Goal: Task Accomplishment & Management: Manage account settings

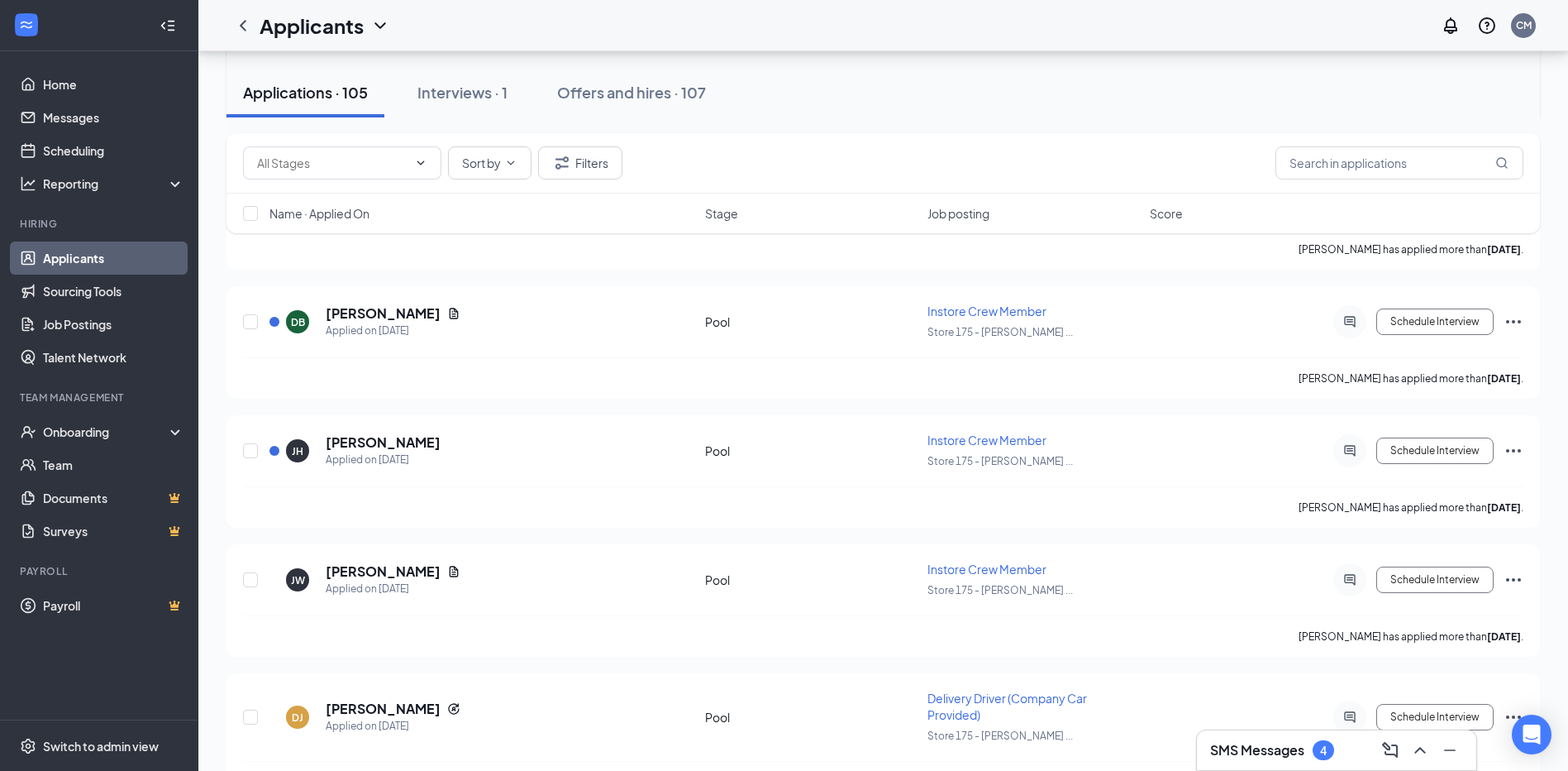
scroll to position [3472, 0]
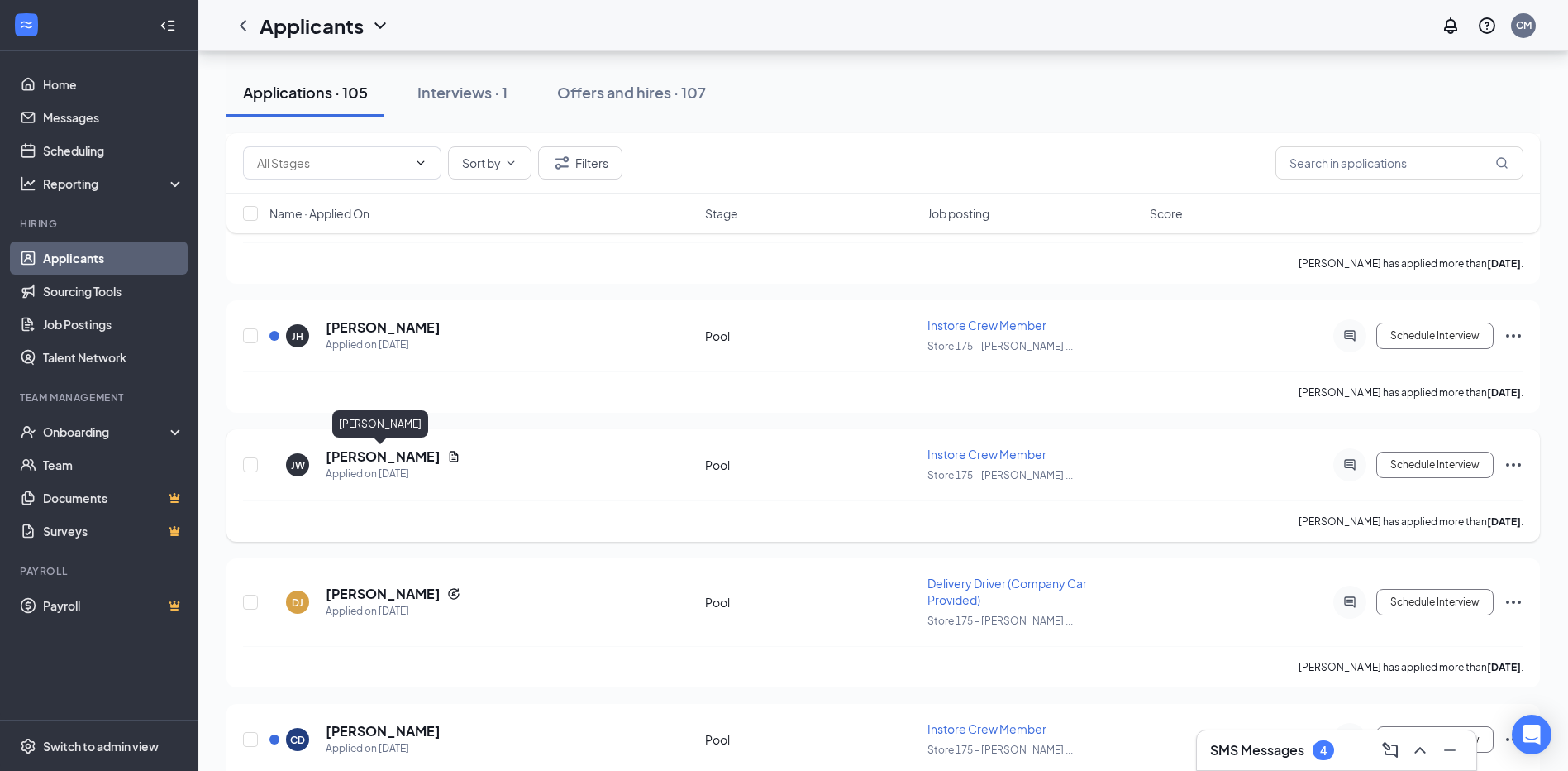
click at [403, 455] on h5 "[PERSON_NAME]" at bounding box center [383, 456] width 115 height 19
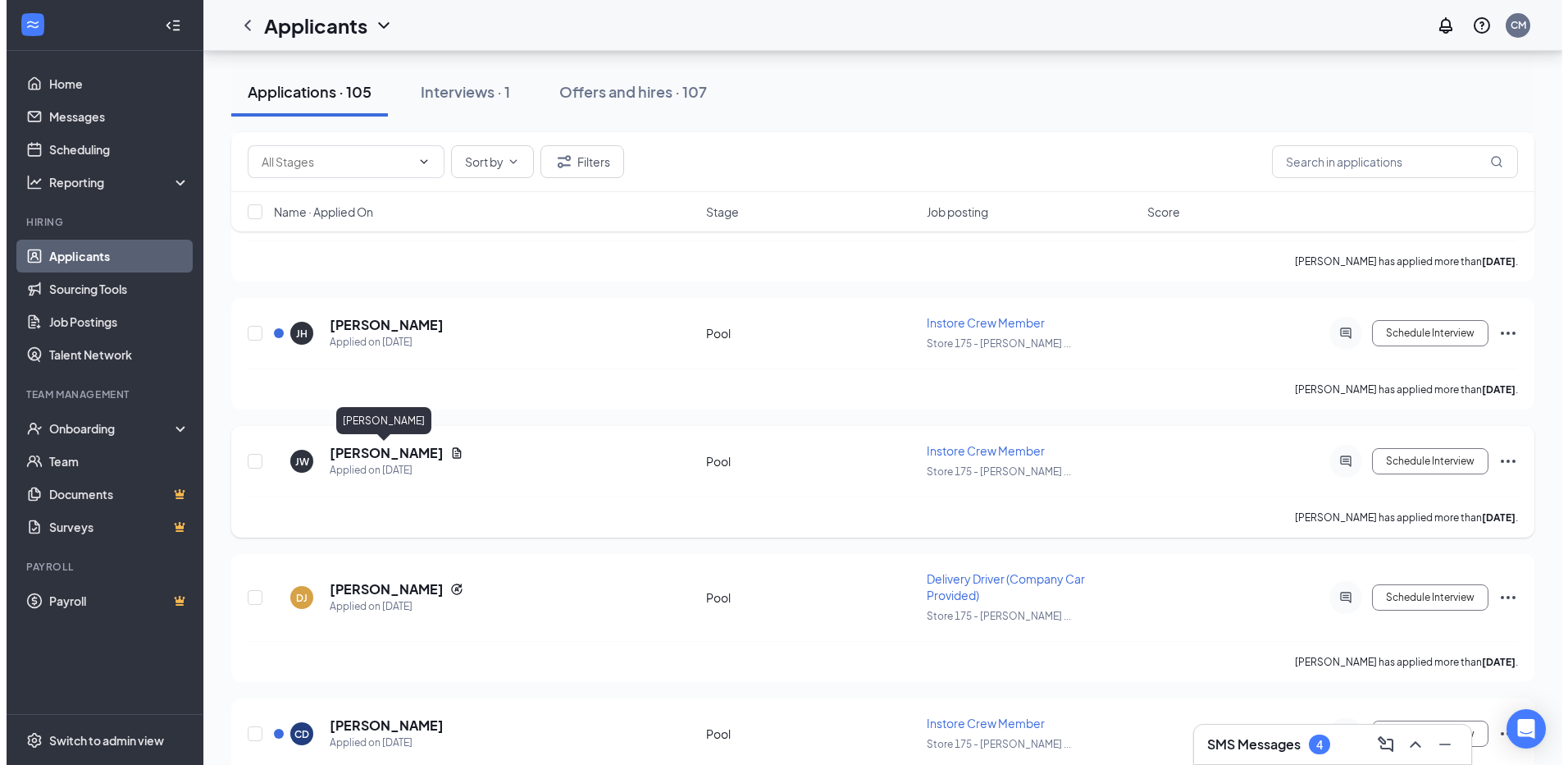
scroll to position [3363, 0]
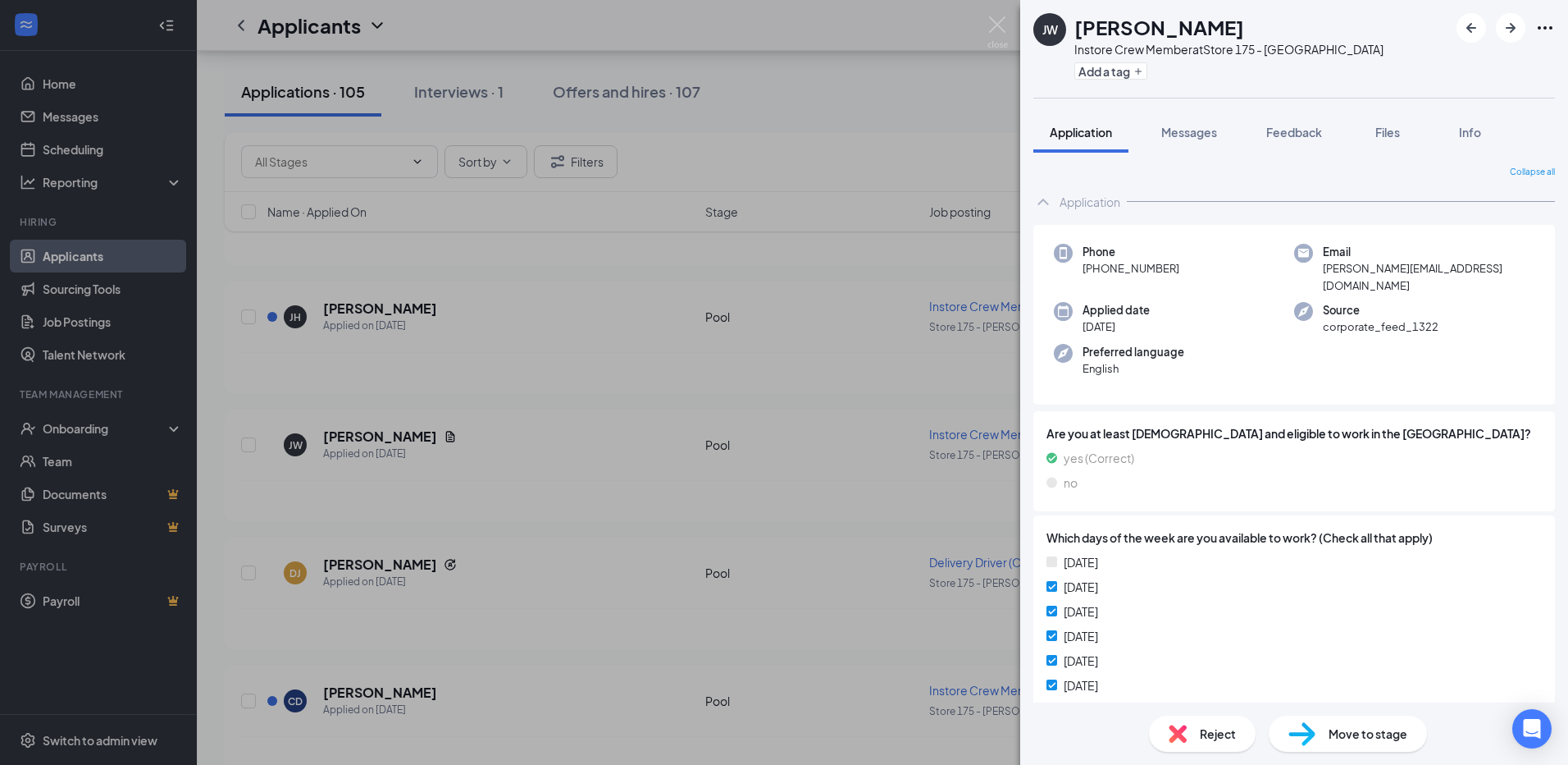
click at [1364, 737] on span "Move to stage" at bounding box center [1367, 734] width 78 height 18
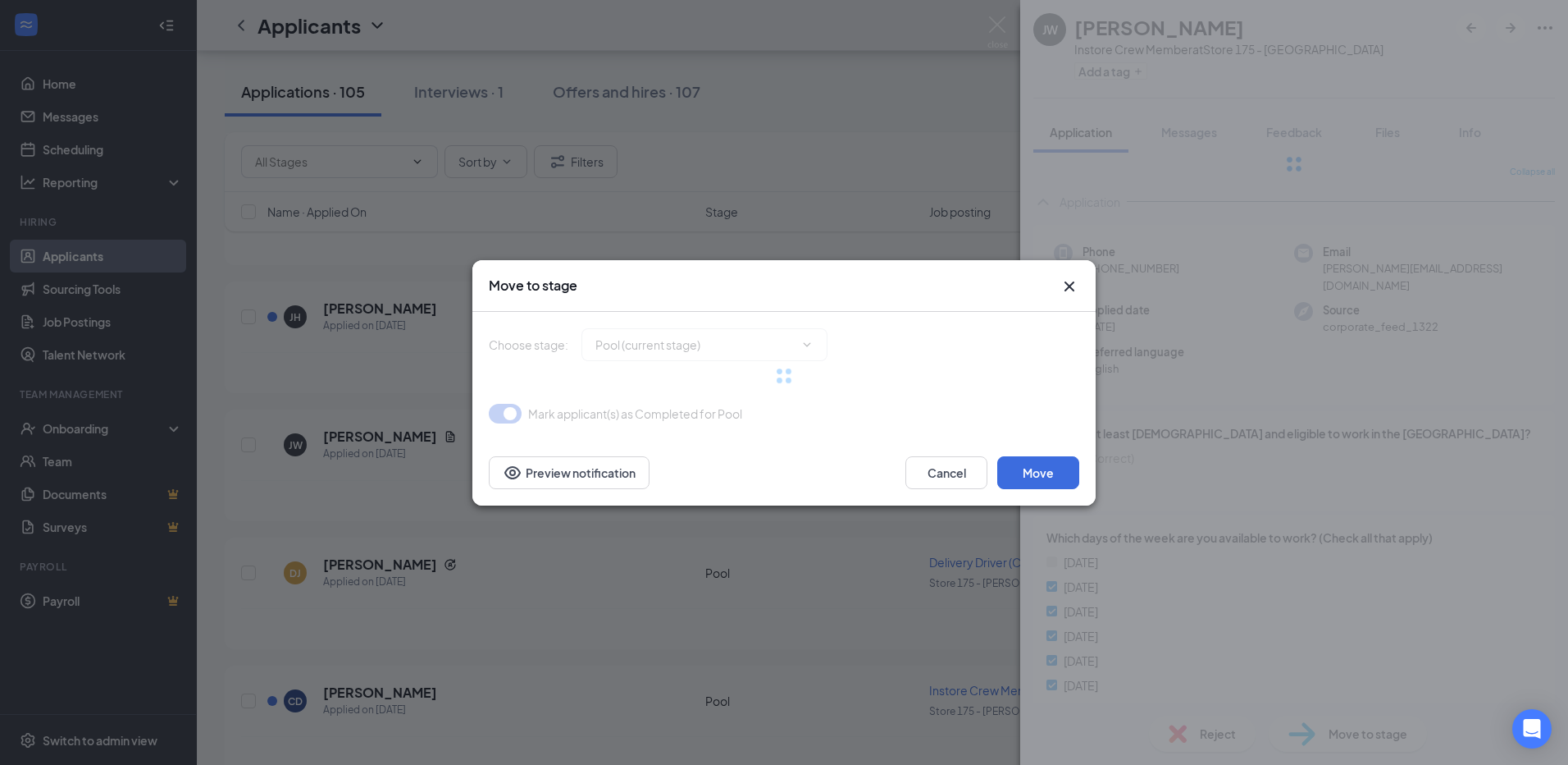
type input "Onsite Interview (next stage)"
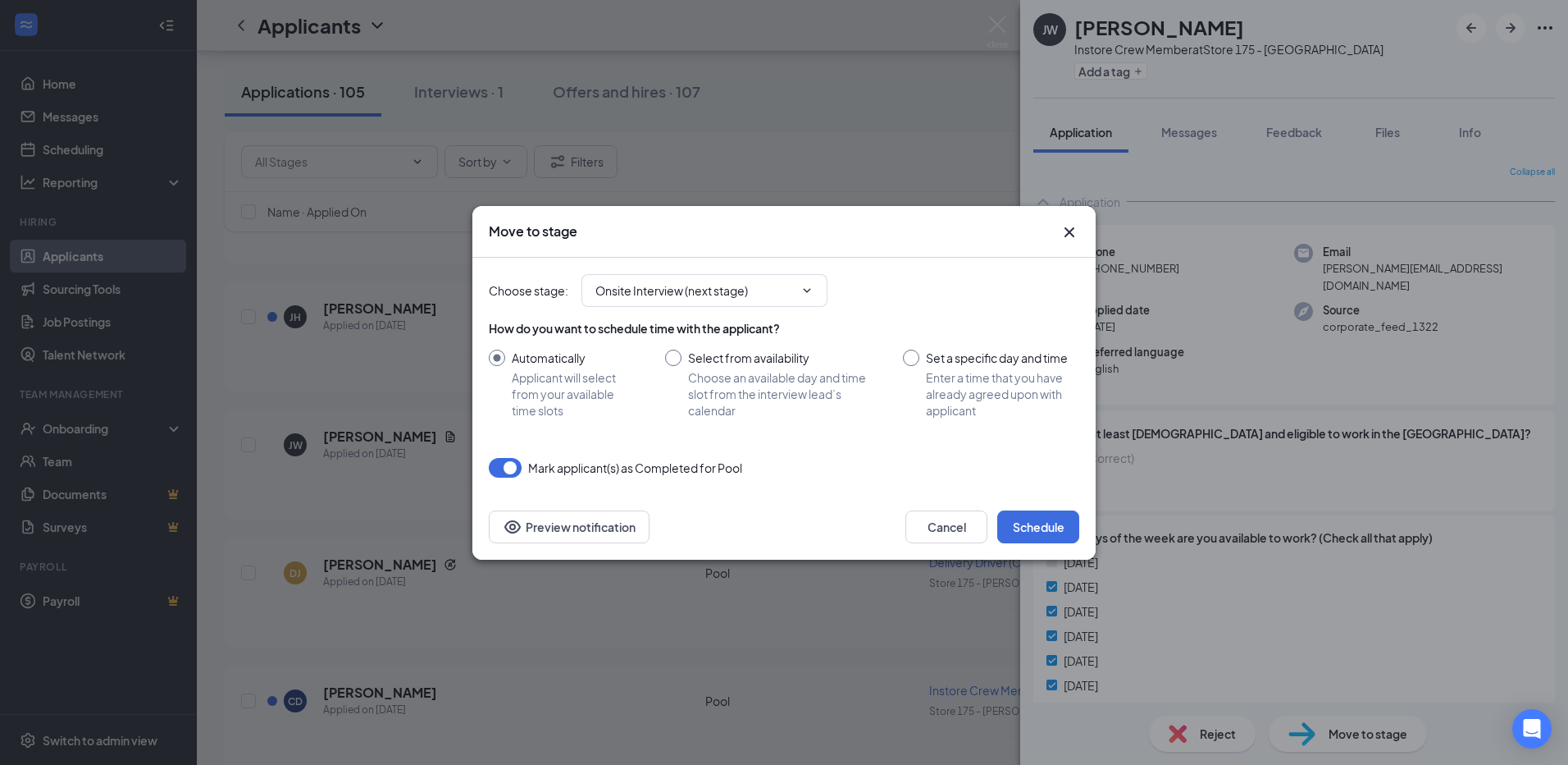
click at [924, 358] on input "Set a specific day and time Enter a time that you have already agreed upon with…" at bounding box center [991, 383] width 176 height 69
radio input "true"
radio input "false"
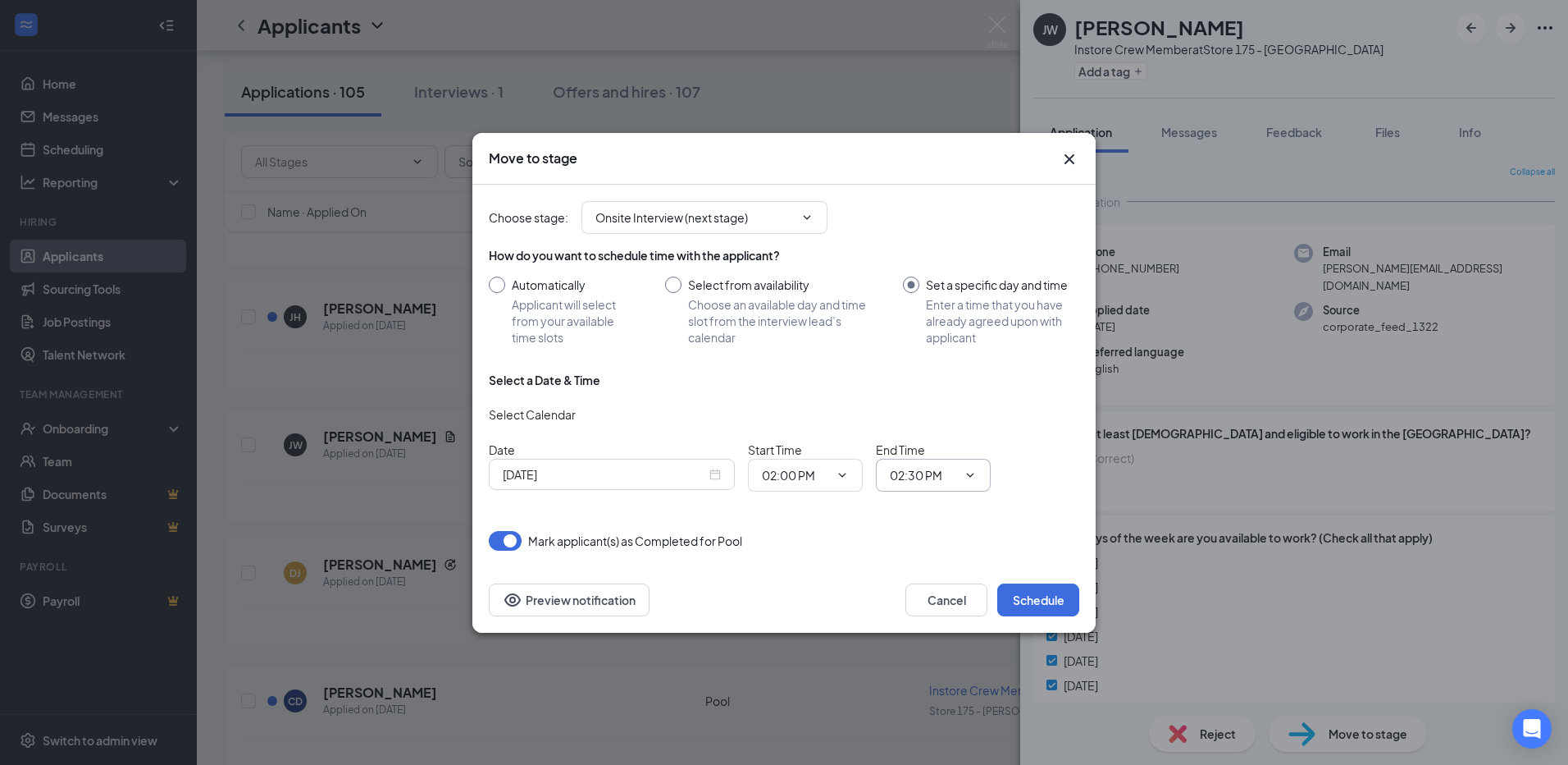
click at [971, 472] on icon "ChevronDown" at bounding box center [970, 475] width 13 height 13
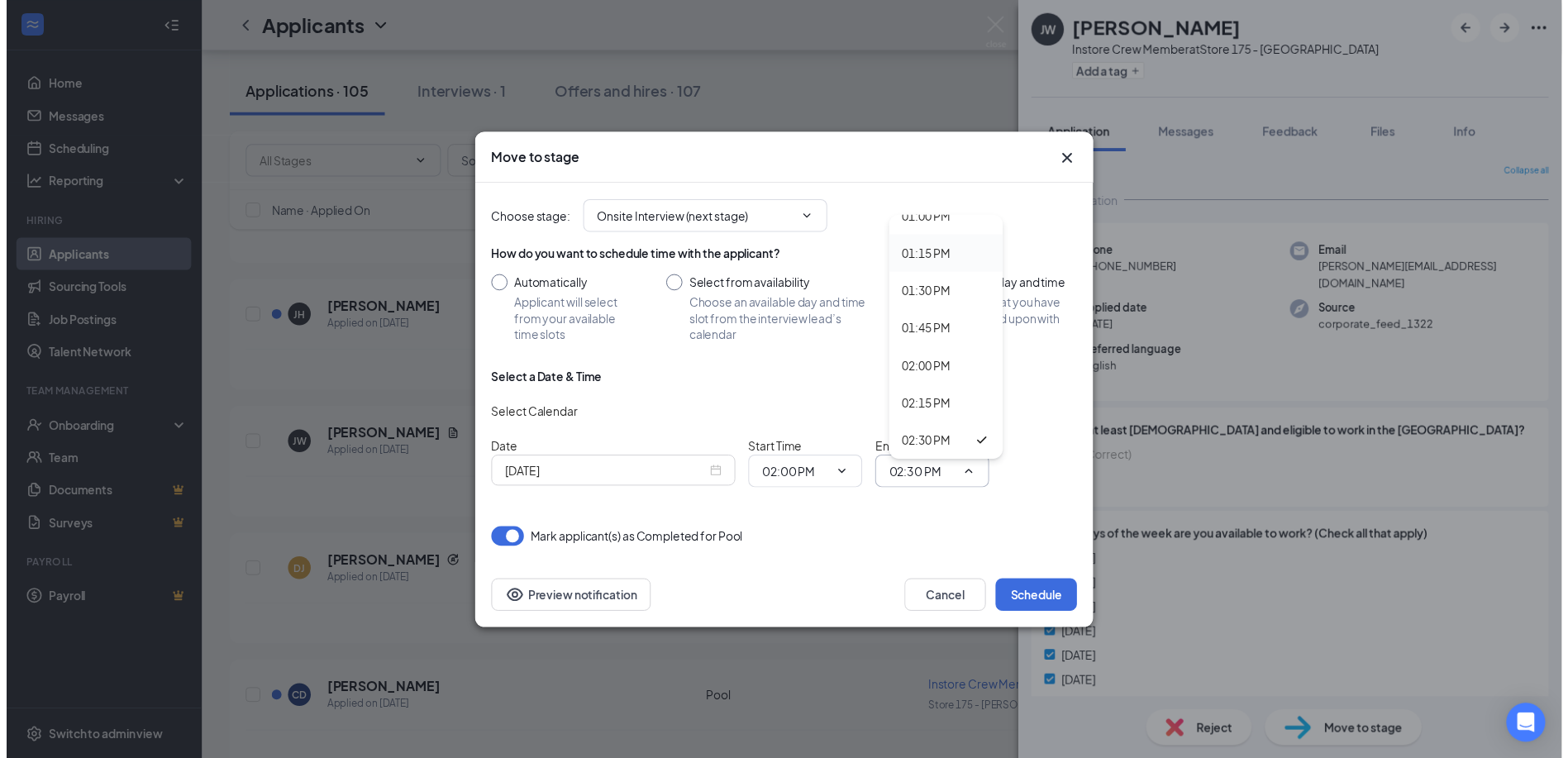
scroll to position [2067, 0]
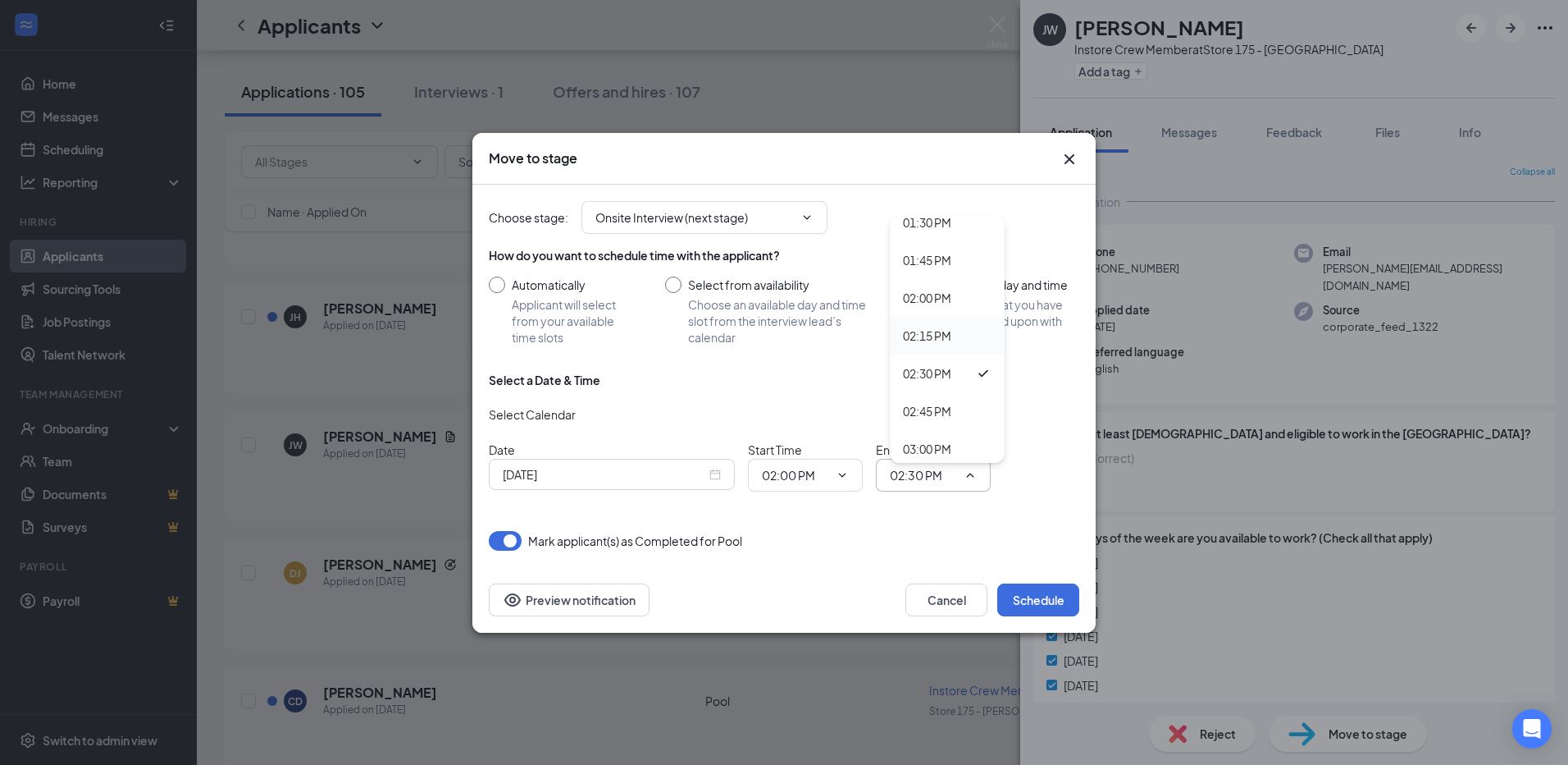
click at [934, 332] on div "02:15 PM" at bounding box center [927, 335] width 48 height 18
type input "02:15 PM"
click at [1045, 598] on button "Schedule" at bounding box center [1038, 600] width 82 height 33
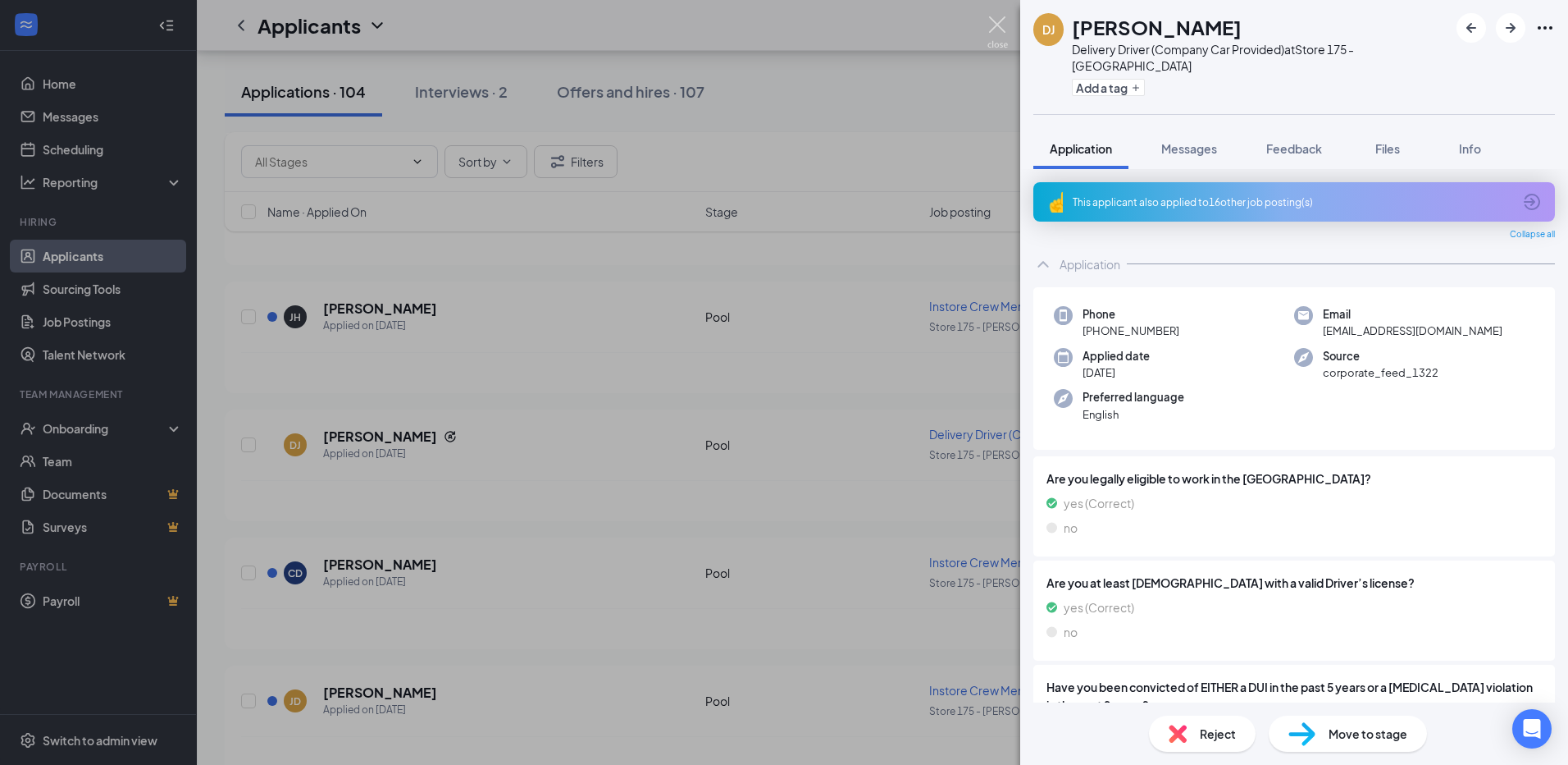
click at [1000, 25] on img at bounding box center [997, 32] width 20 height 32
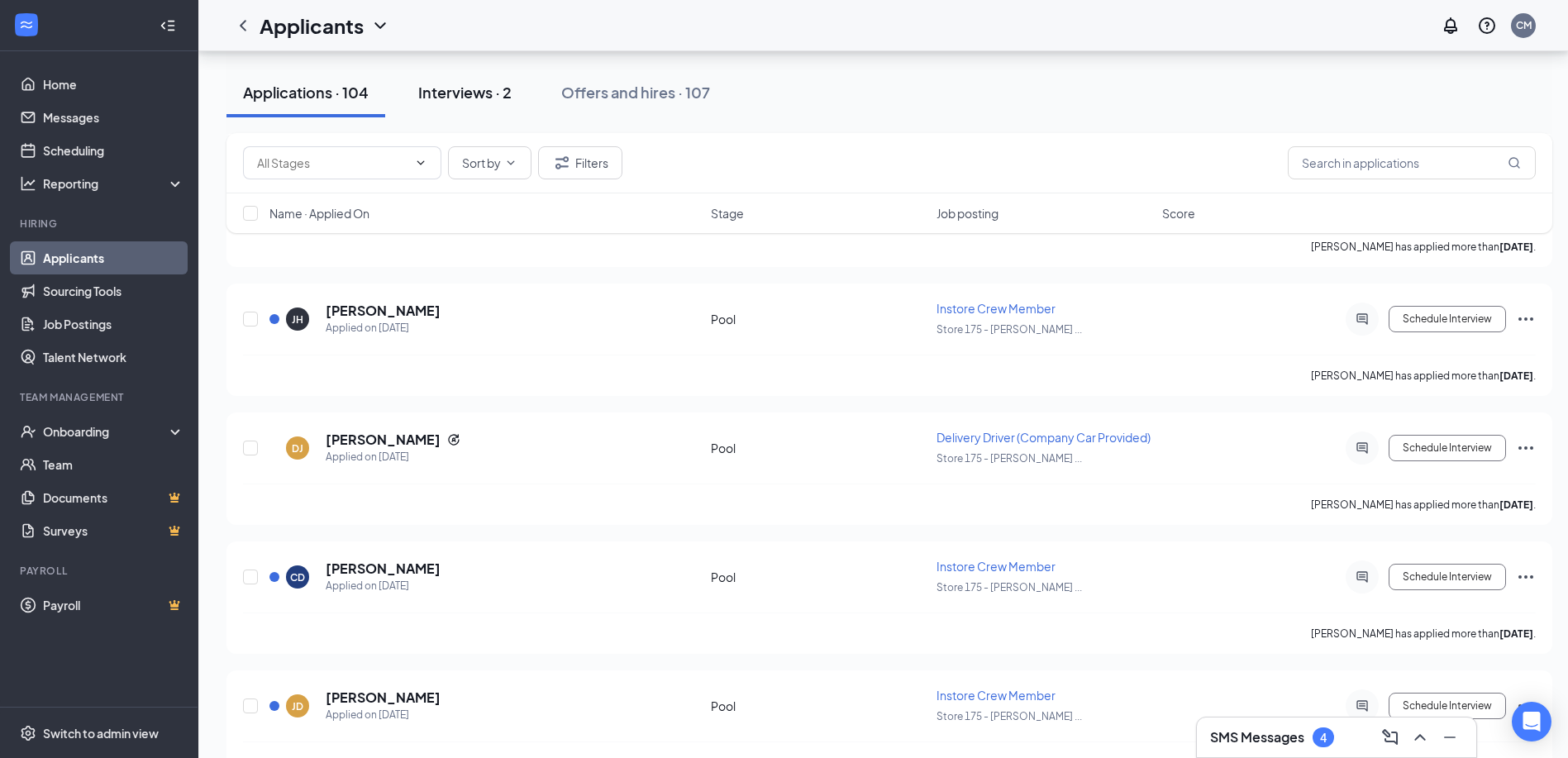
click at [497, 100] on div "Interviews · 2" at bounding box center [465, 92] width 93 height 20
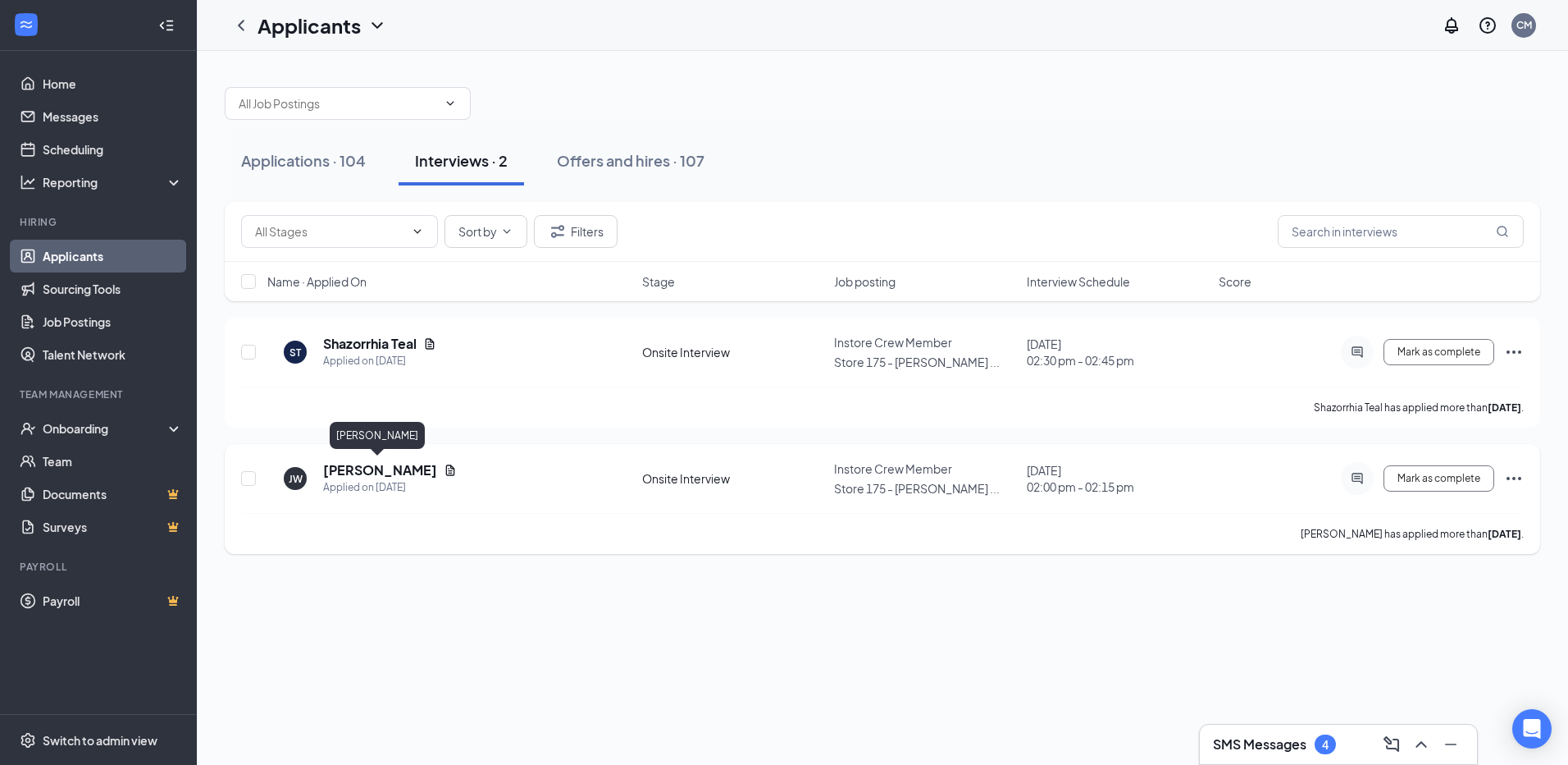
click at [384, 467] on h5 "[PERSON_NAME]" at bounding box center [380, 470] width 114 height 18
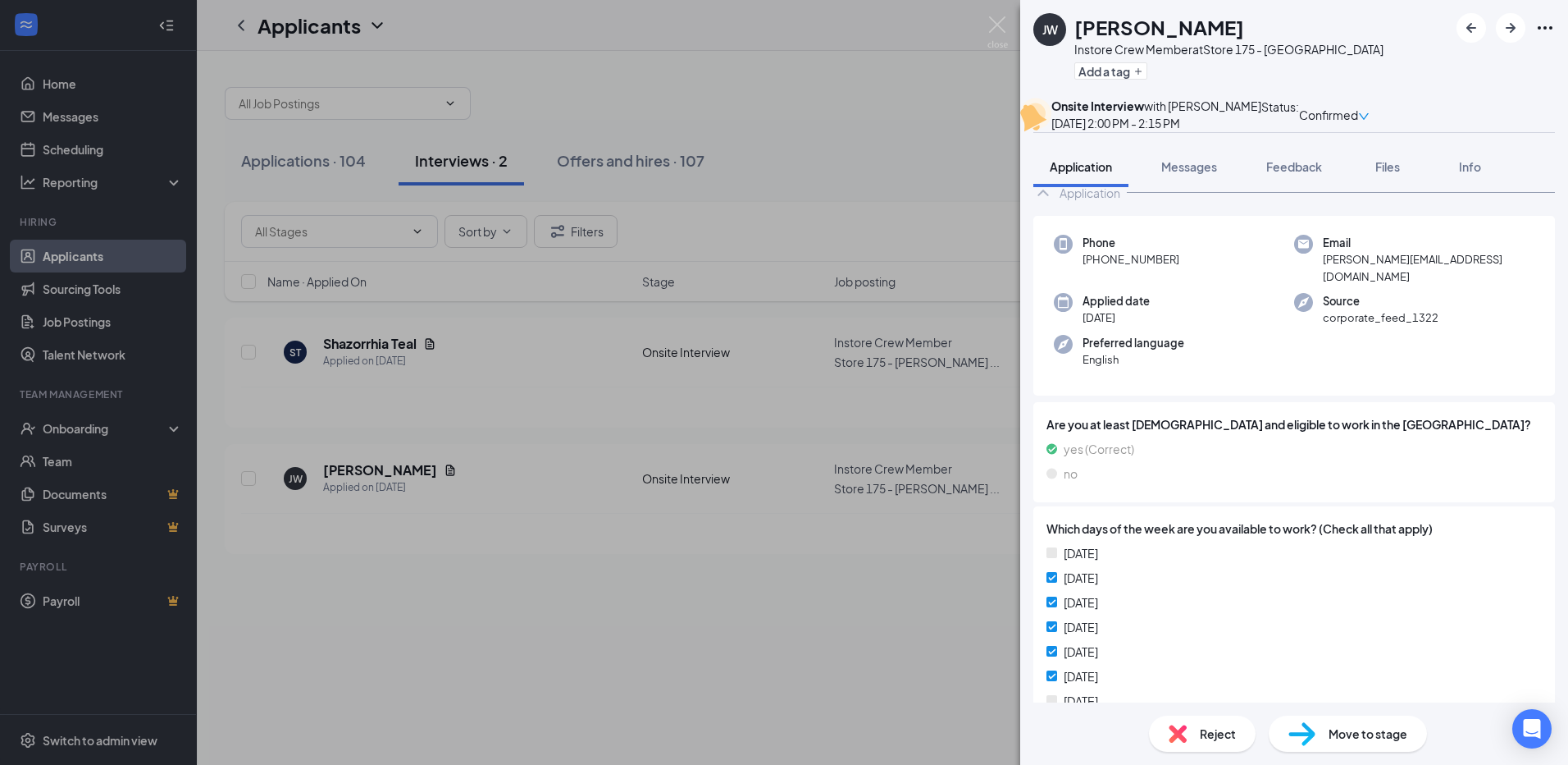
scroll to position [82, 0]
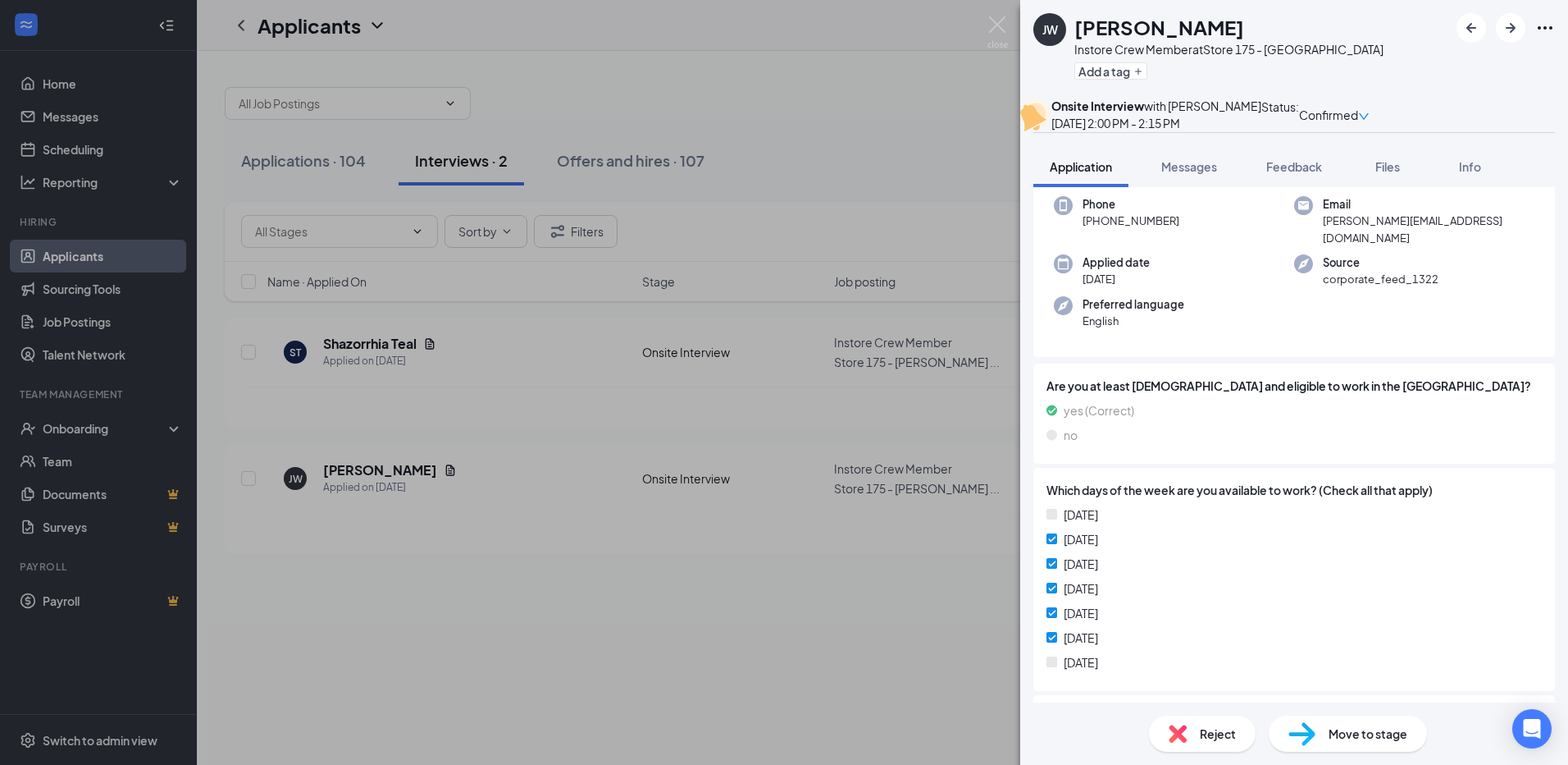
click at [1358, 737] on span "Move to stage" at bounding box center [1367, 734] width 78 height 18
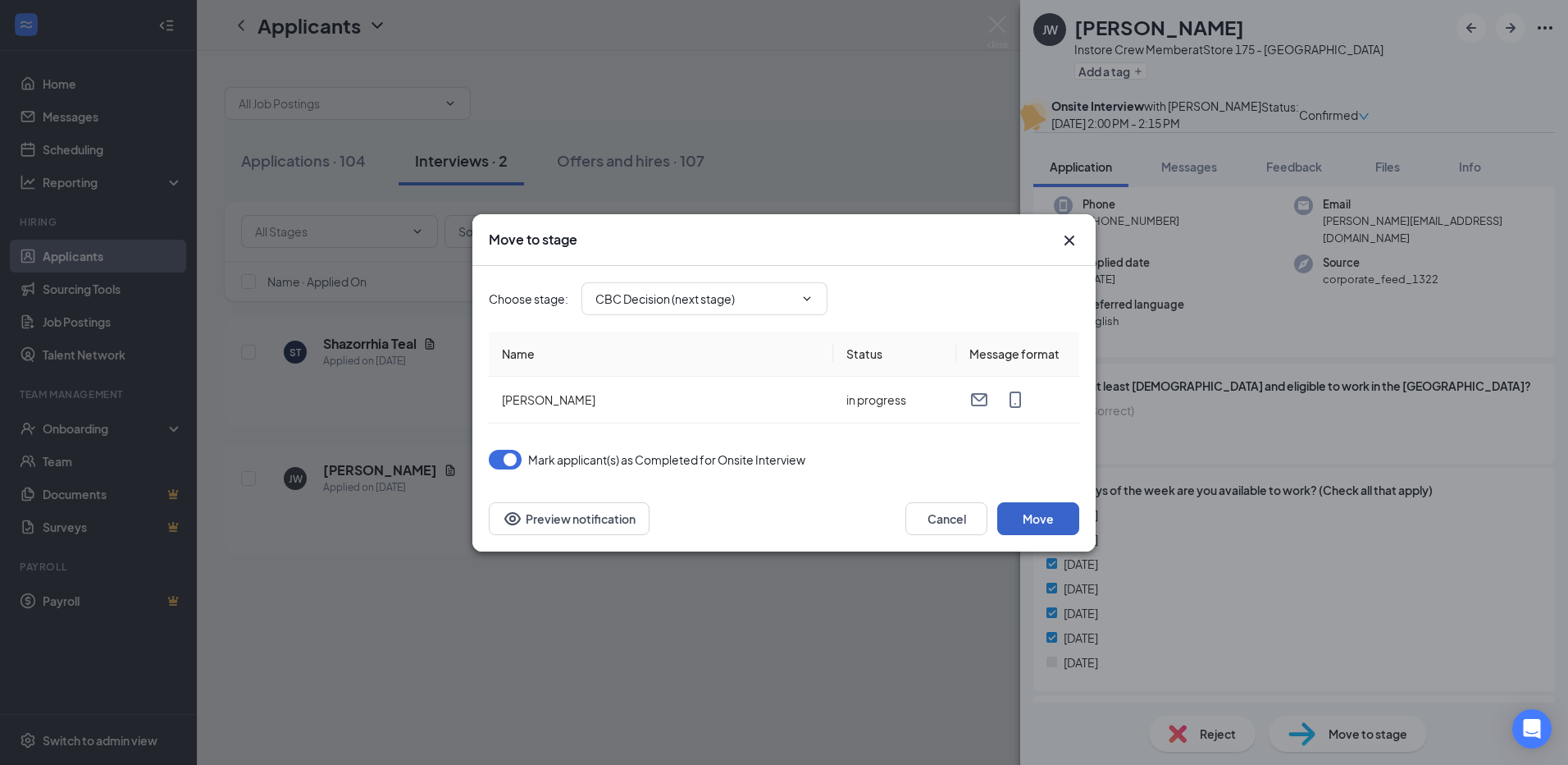
click at [1038, 520] on button "Move" at bounding box center [1038, 518] width 82 height 33
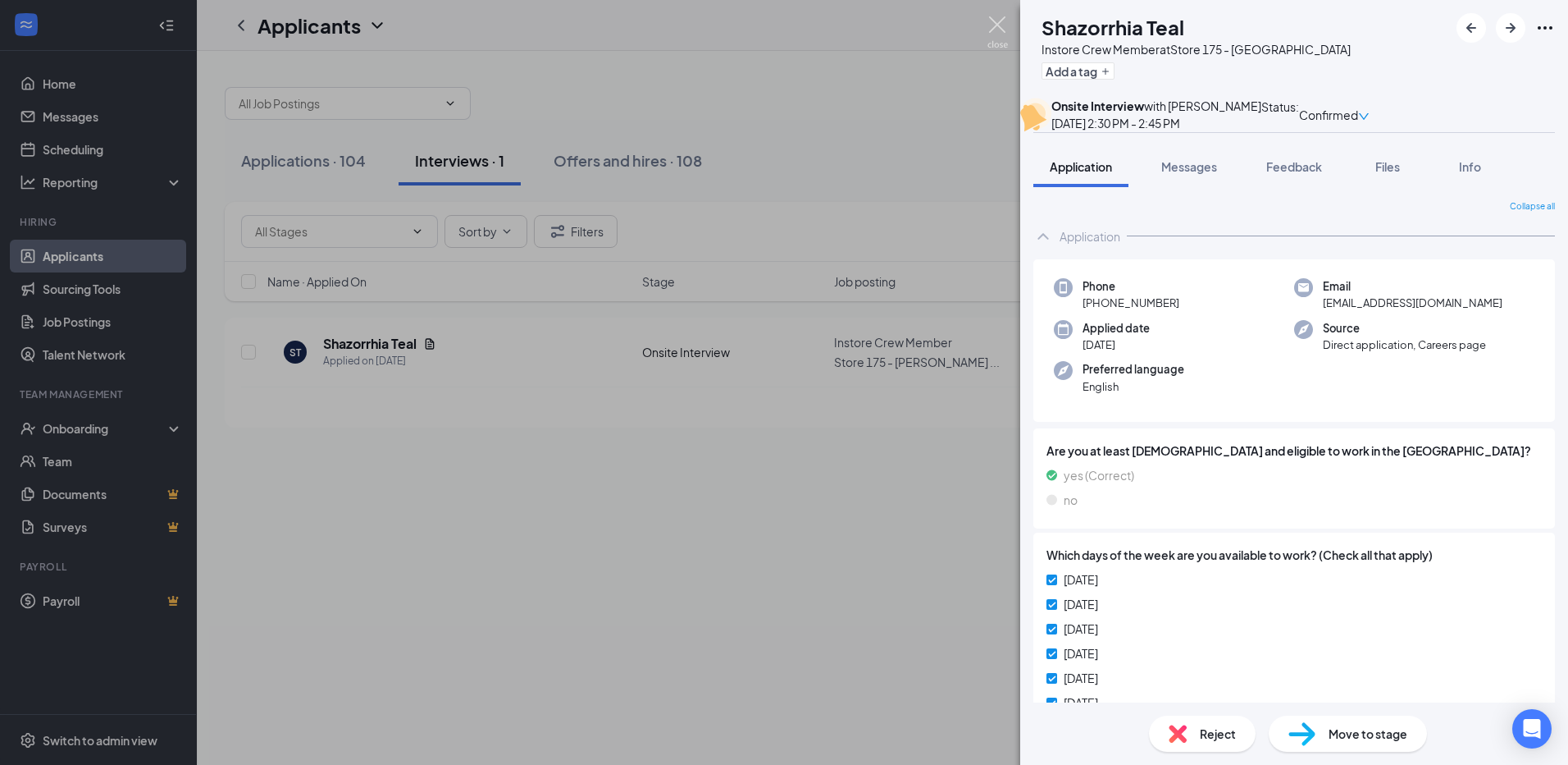
click at [987, 26] on img at bounding box center [997, 32] width 20 height 32
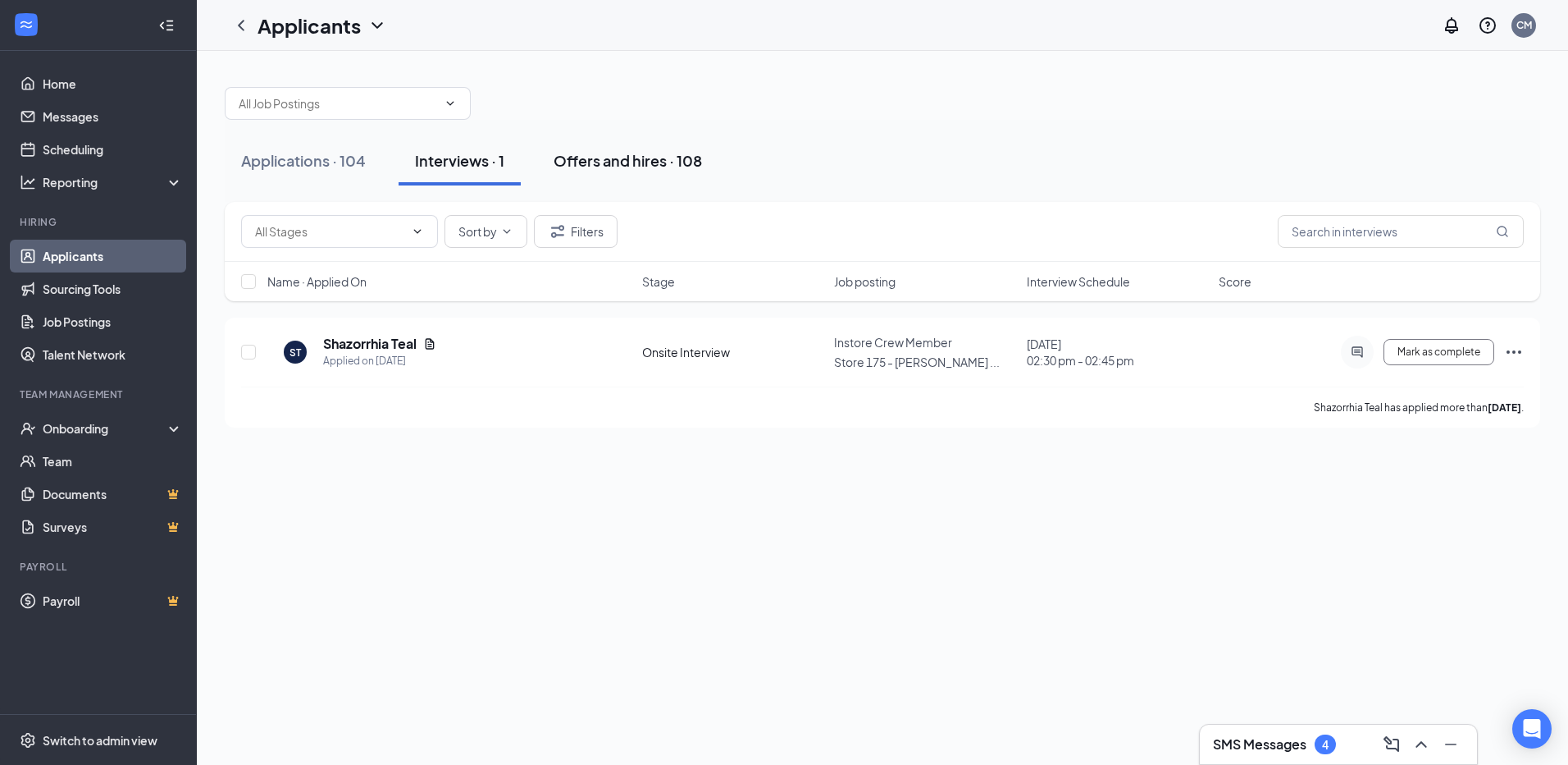
click at [595, 161] on div "Offers and hires · 108" at bounding box center [627, 160] width 149 height 20
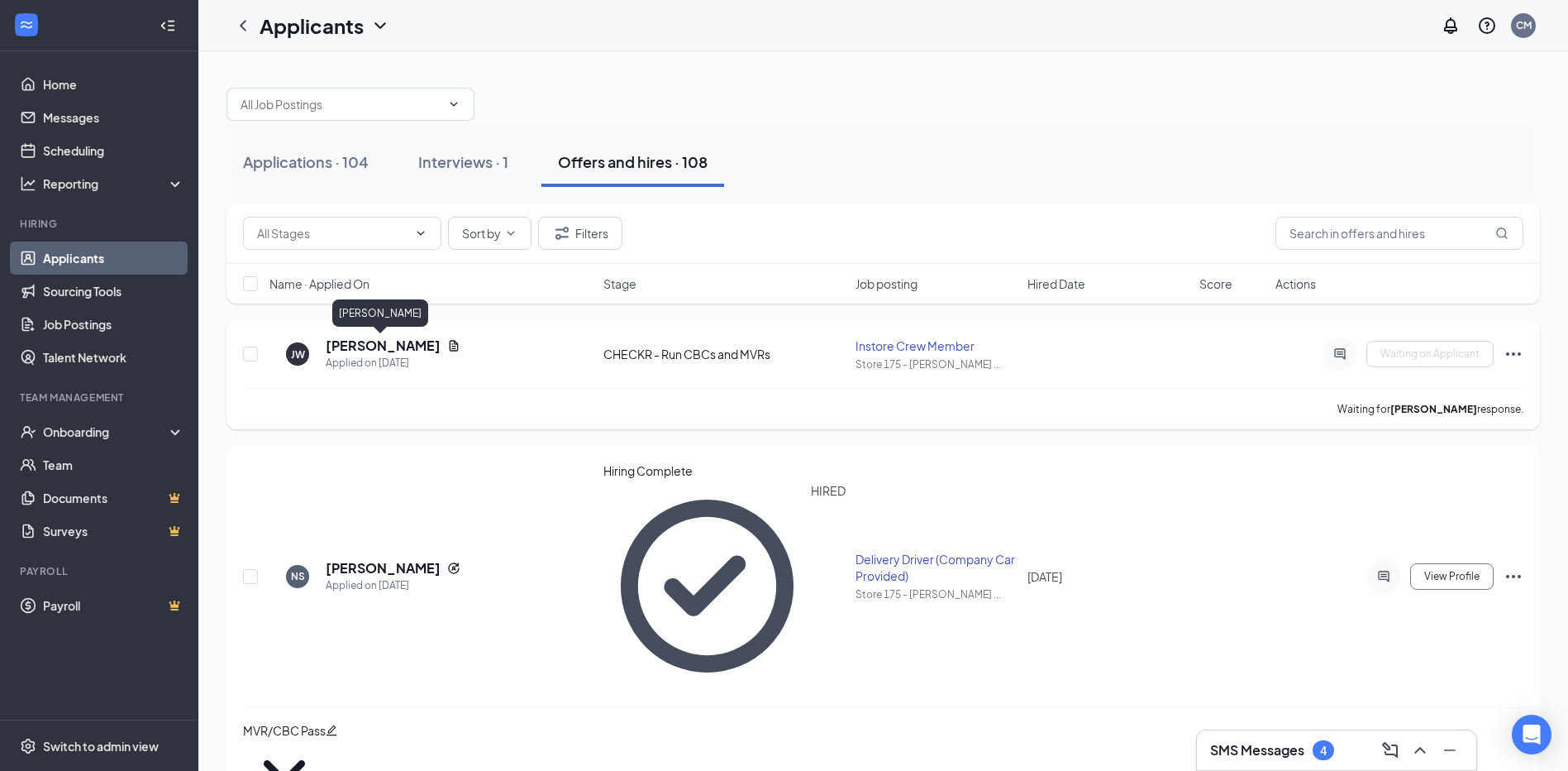
click at [391, 349] on h5 "[PERSON_NAME]" at bounding box center [383, 345] width 115 height 19
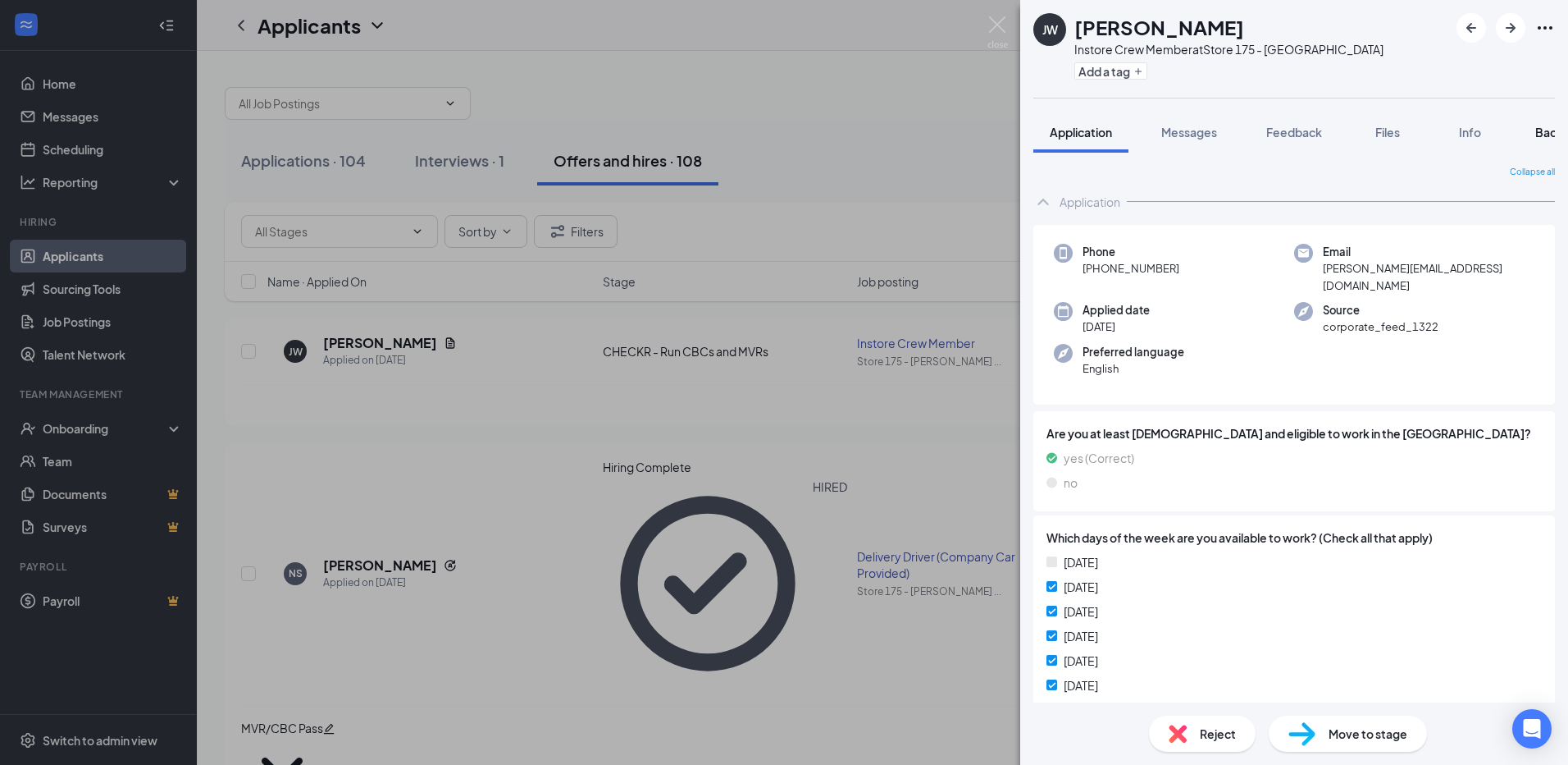
click at [1551, 134] on span "Background" at bounding box center [1568, 132] width 67 height 15
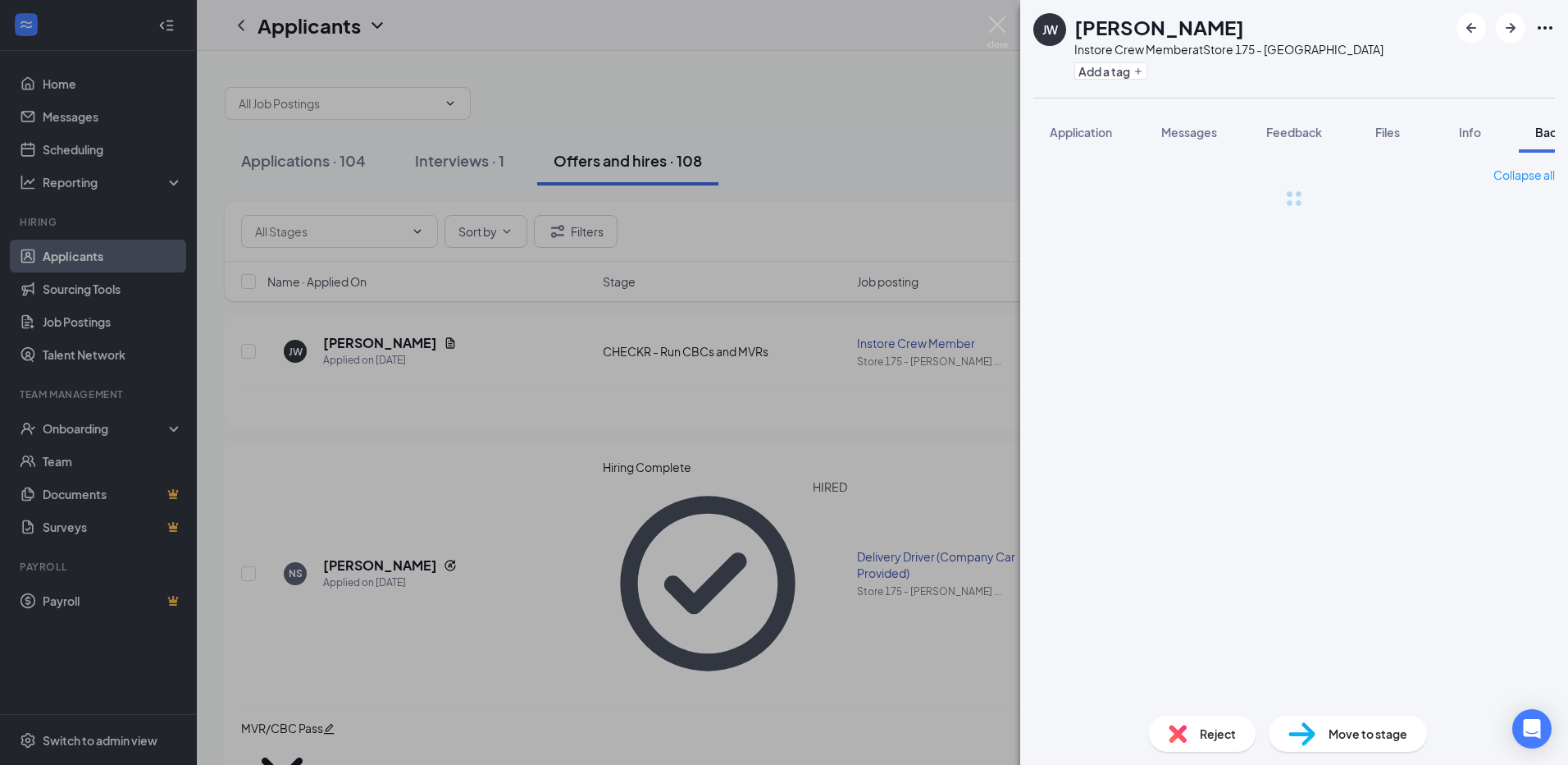
scroll to position [0, 67]
